Goal: Task Accomplishment & Management: Use online tool/utility

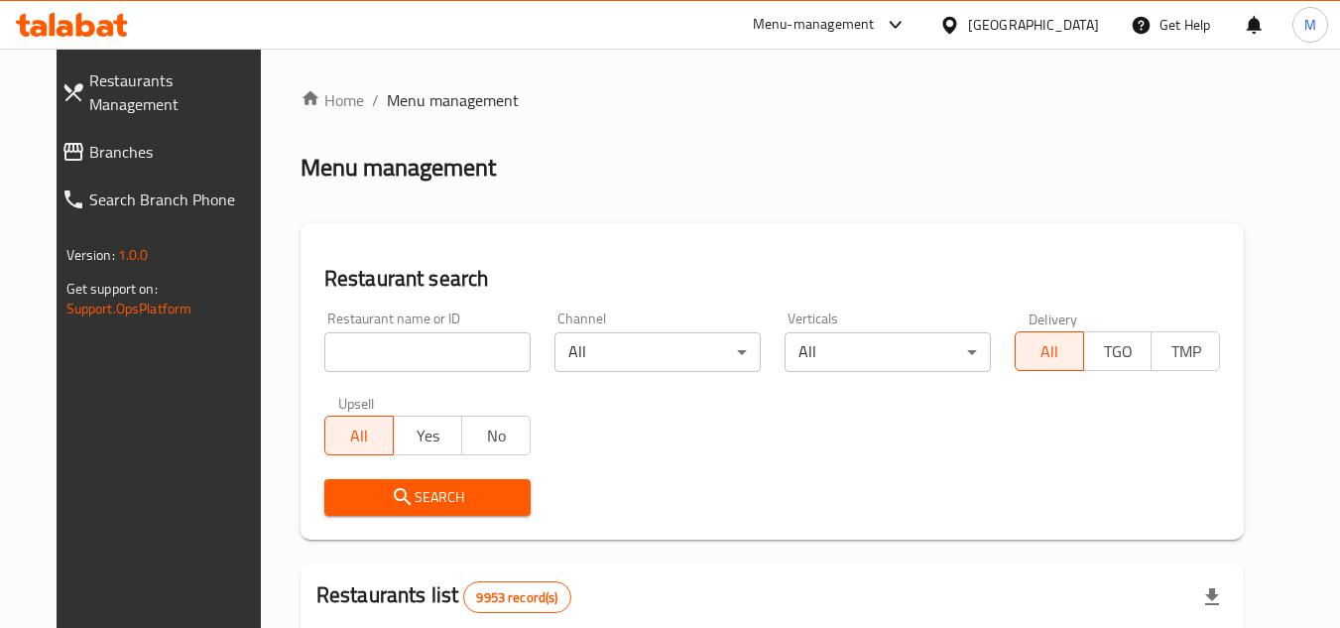
click at [493, 337] on input "search" at bounding box center [427, 352] width 206 height 40
paste input "674305"
type input "674305"
click button "Search" at bounding box center [427, 497] width 206 height 37
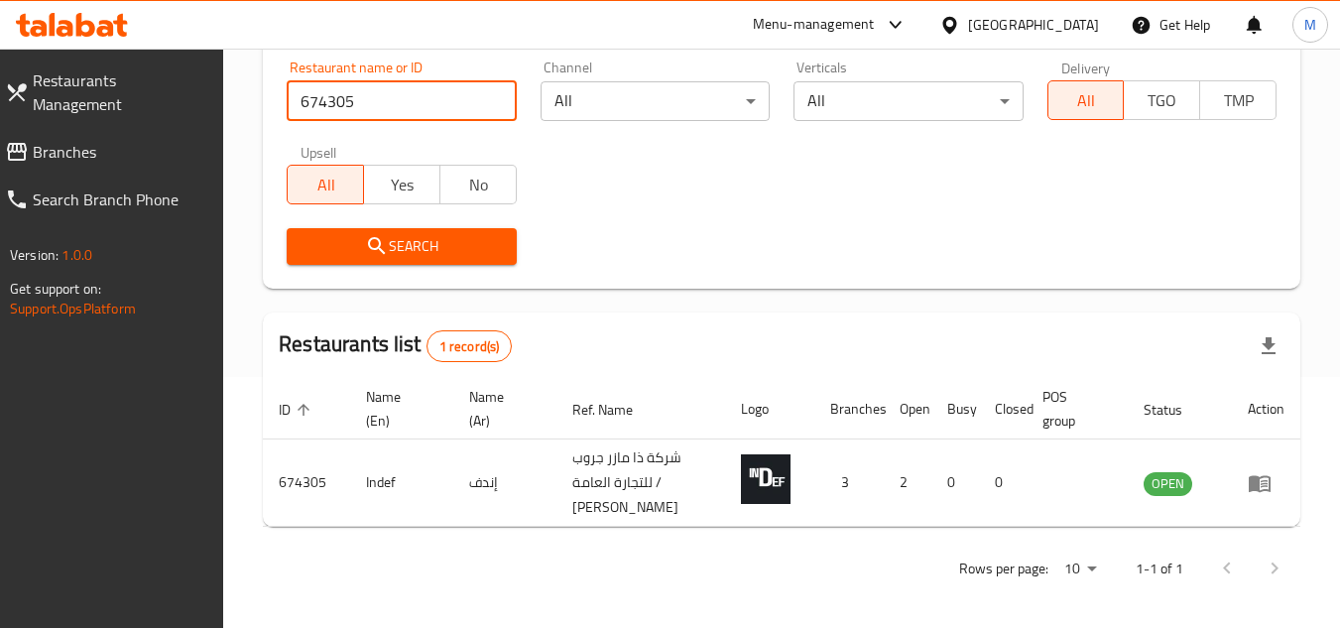
scroll to position [282, 0]
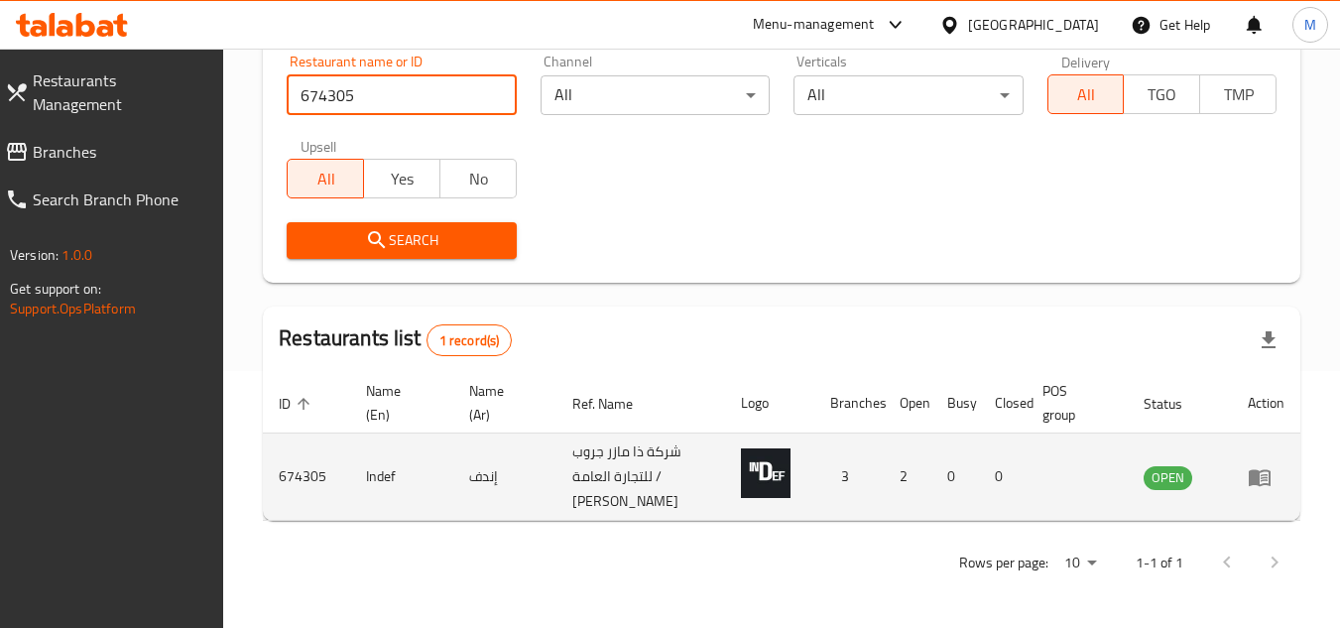
click at [1264, 466] on icon "enhanced table" at bounding box center [1260, 477] width 24 height 24
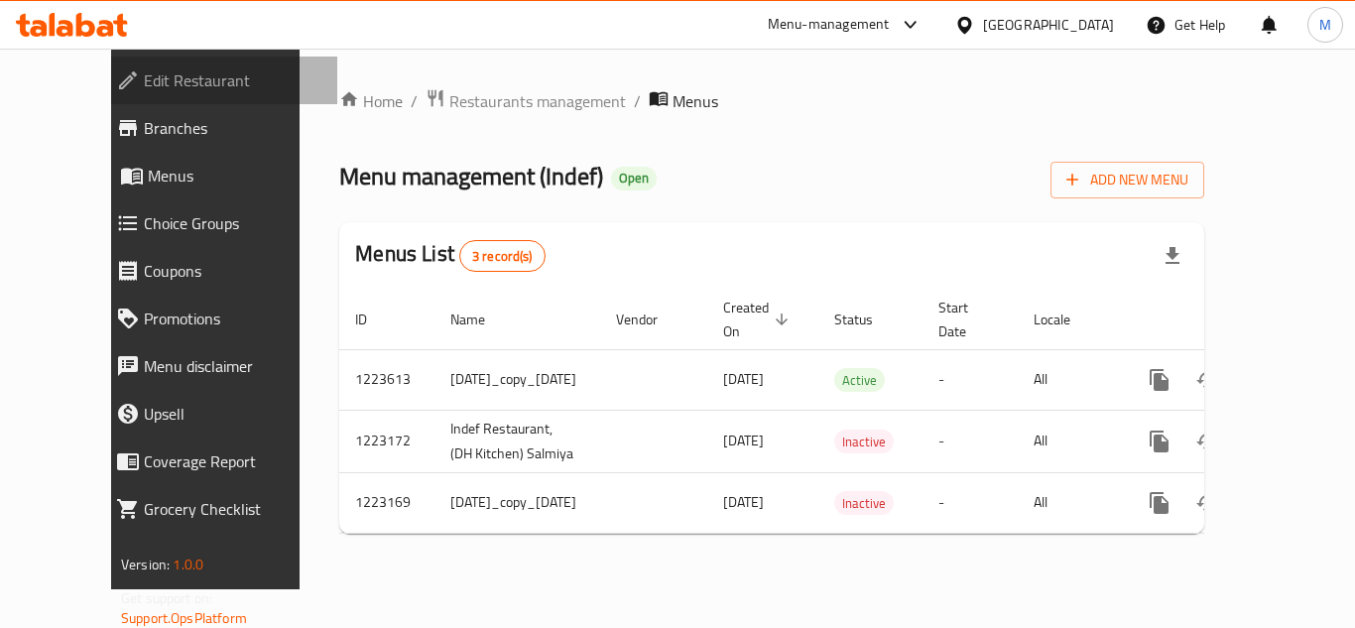
click at [166, 78] on span "Edit Restaurant" at bounding box center [233, 80] width 178 height 24
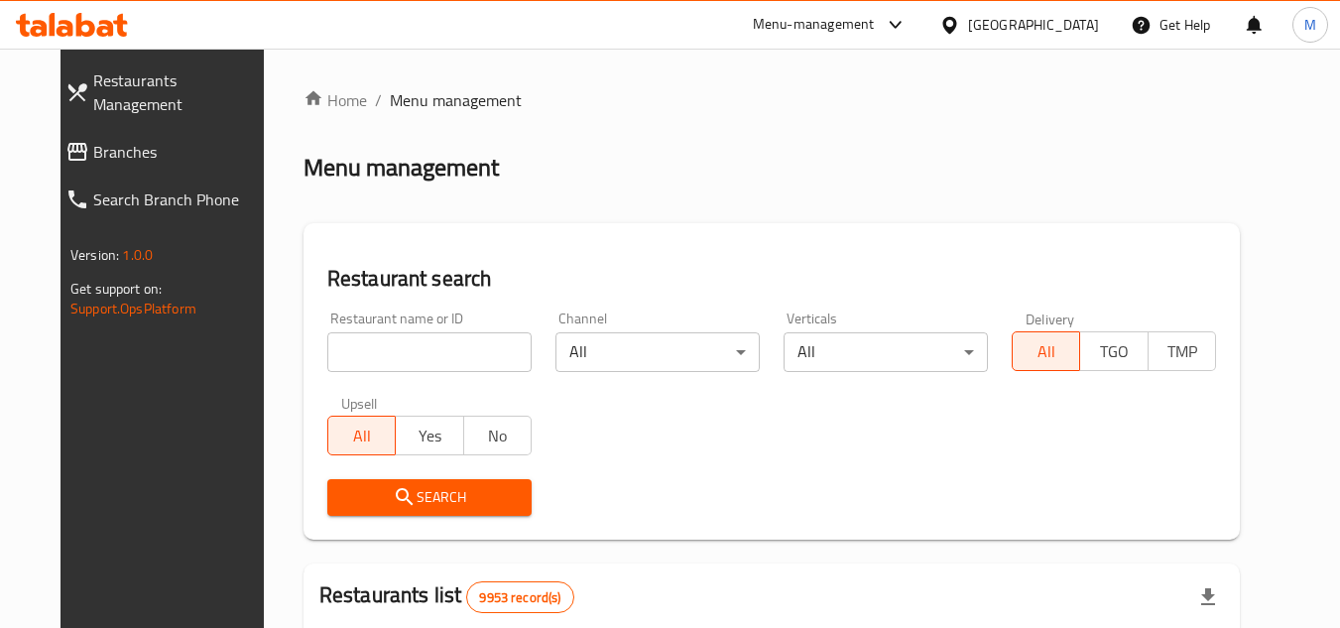
click at [486, 346] on input "search" at bounding box center [429, 352] width 204 height 40
paste input "674587"
type input "674587"
click button "Search" at bounding box center [429, 497] width 204 height 37
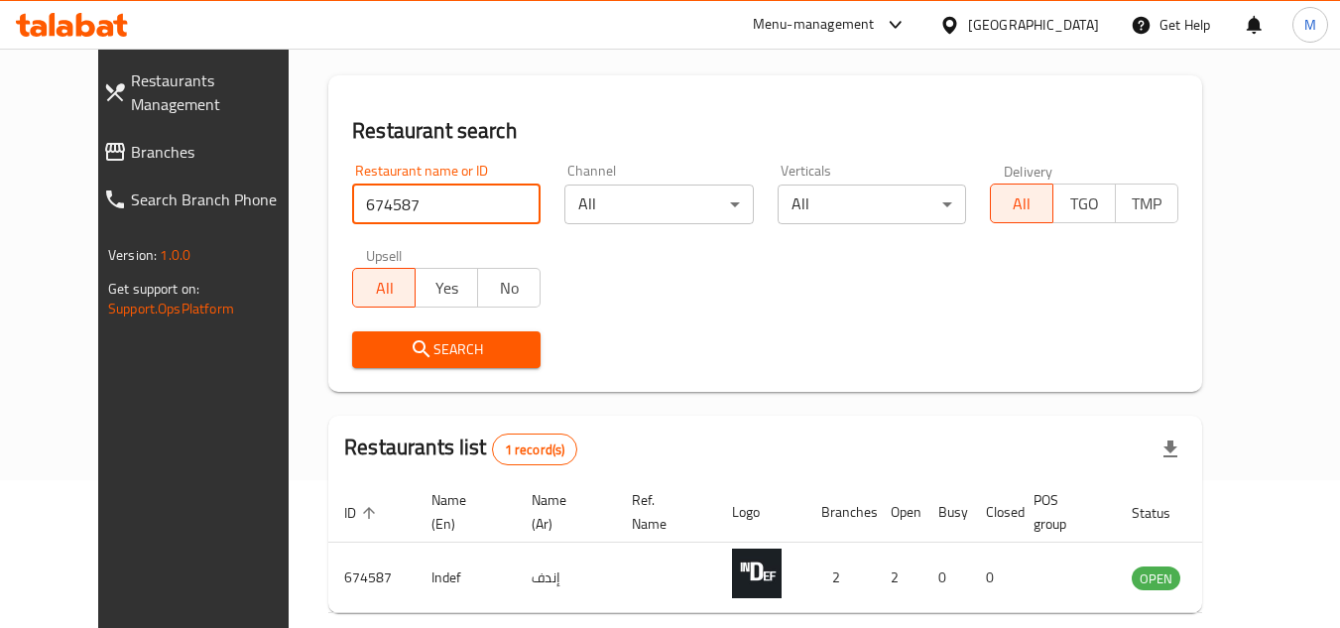
scroll to position [240, 0]
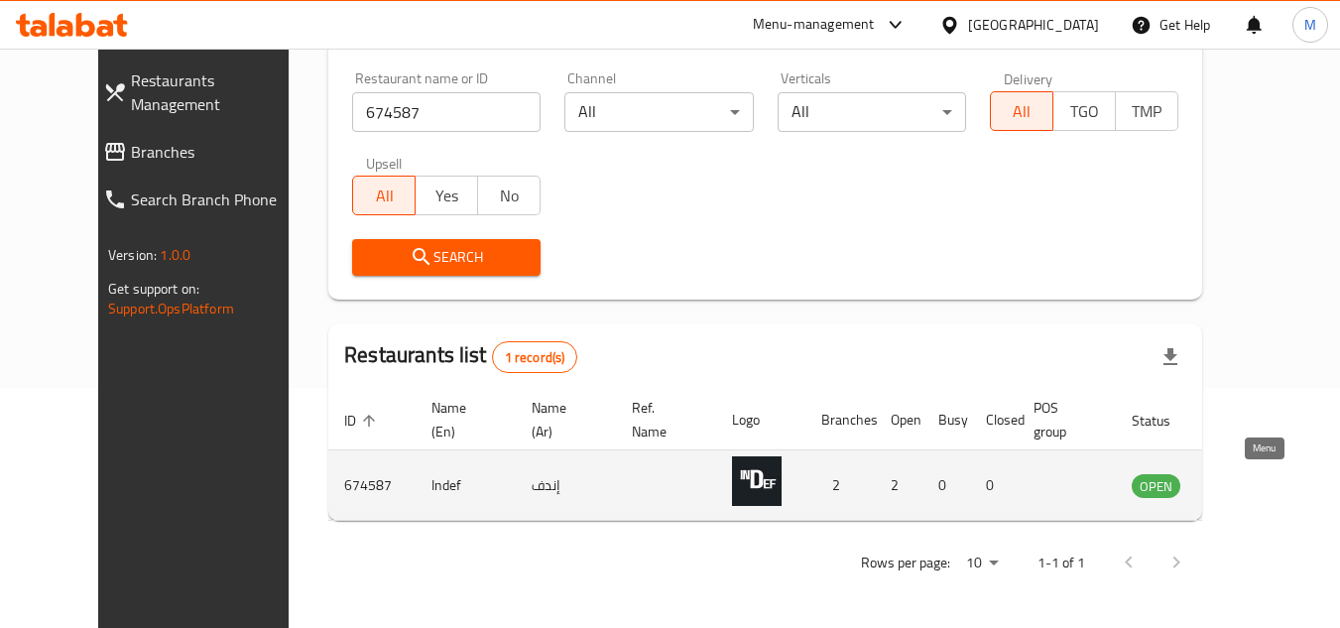
click at [1273, 484] on link "enhanced table" at bounding box center [1254, 485] width 37 height 24
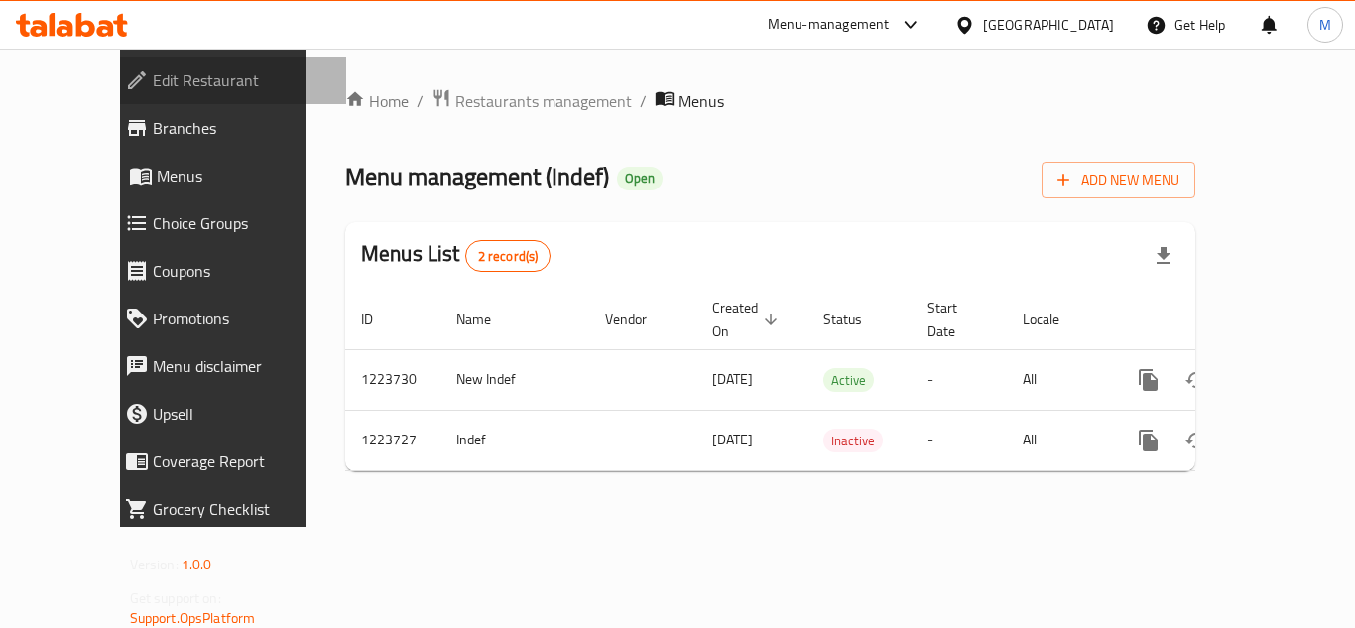
click at [153, 72] on span "Edit Restaurant" at bounding box center [242, 80] width 178 height 24
